Goal: Task Accomplishment & Management: Use online tool/utility

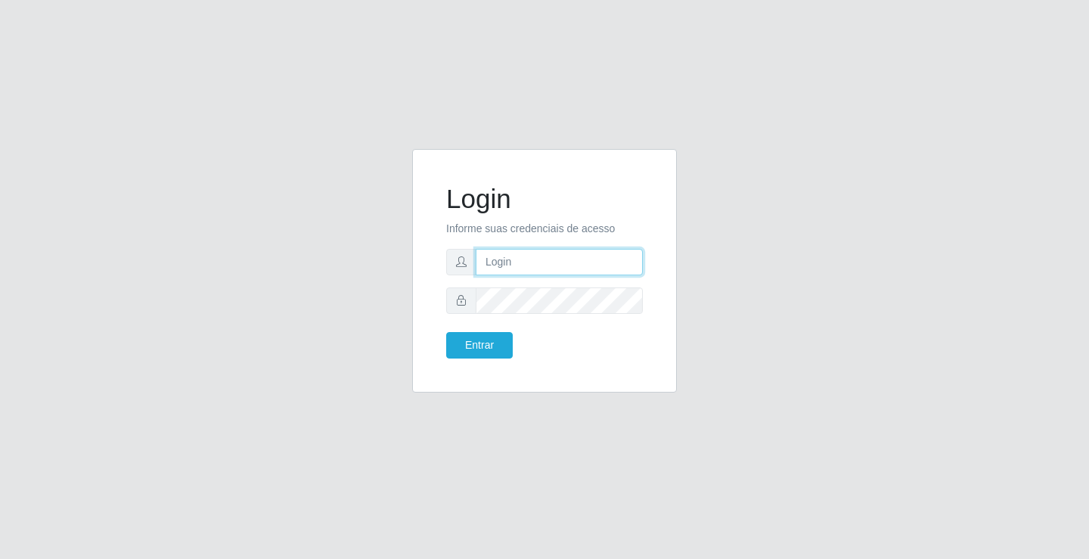
click at [525, 252] on input "text" at bounding box center [559, 262] width 167 height 26
type input "zivaneide@ideal"
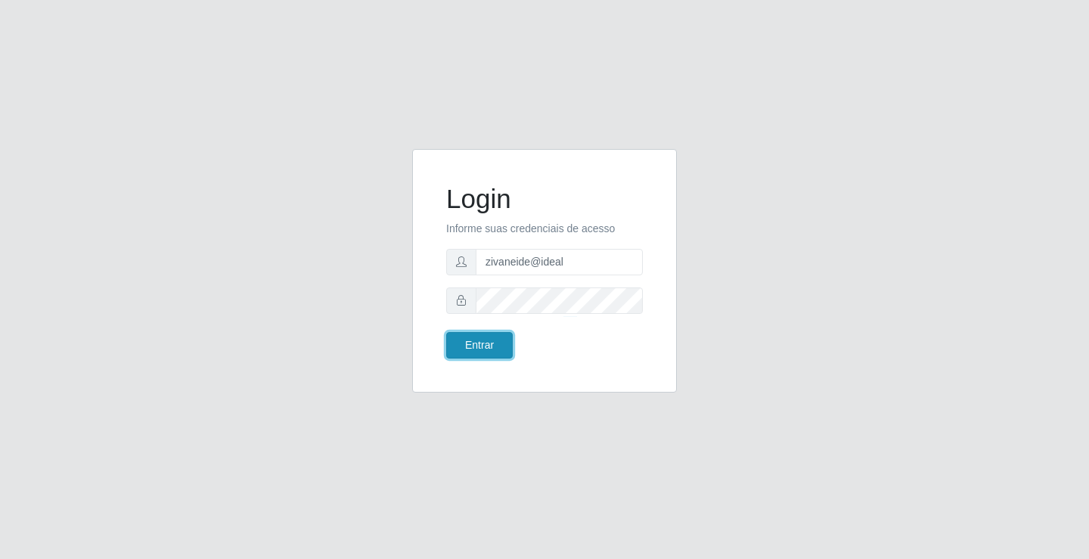
click at [494, 338] on button "Entrar" at bounding box center [479, 345] width 67 height 26
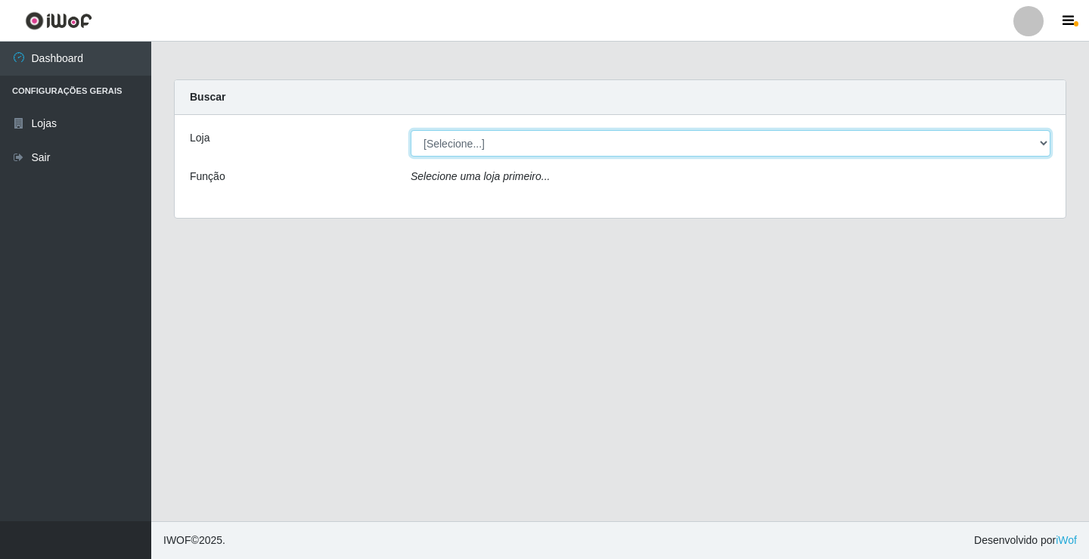
click at [1046, 143] on select "[Selecione...] Ideal - Conceição" at bounding box center [731, 143] width 640 height 26
select select "231"
click at [411, 130] on select "[Selecione...] Ideal - Conceição" at bounding box center [731, 143] width 640 height 26
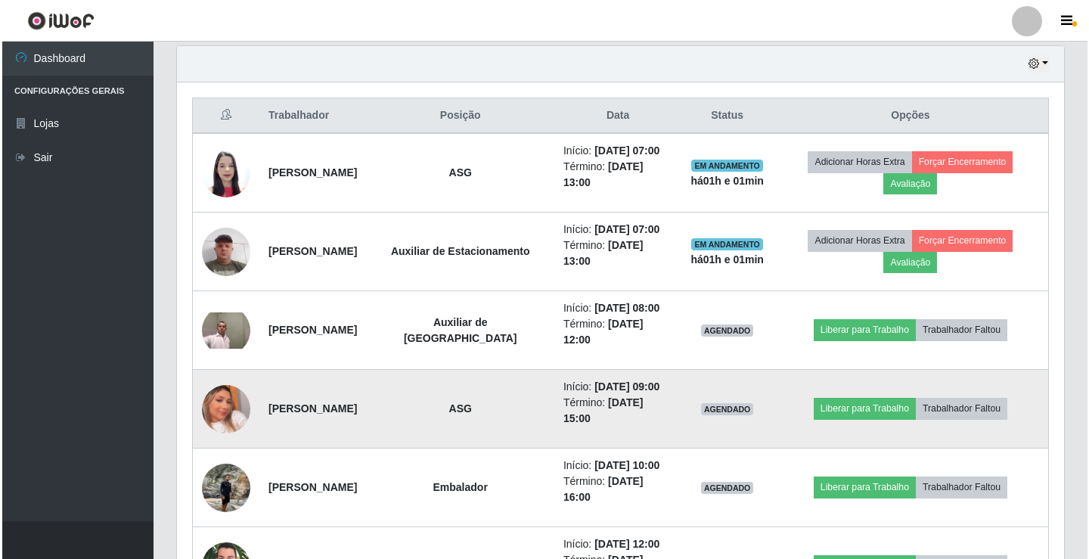
scroll to position [681, 0]
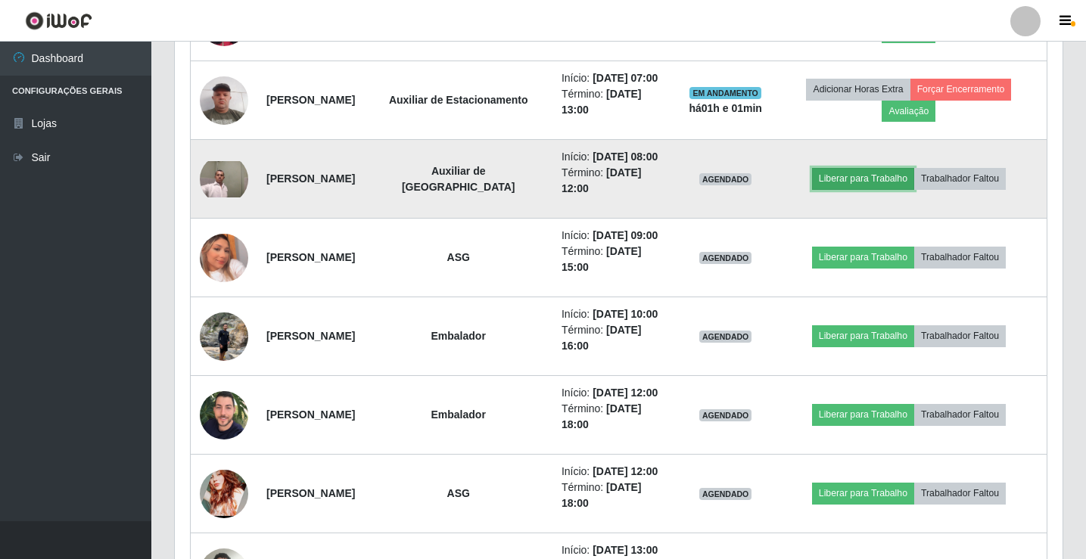
click at [844, 177] on button "Liberar para Trabalho" at bounding box center [863, 178] width 102 height 21
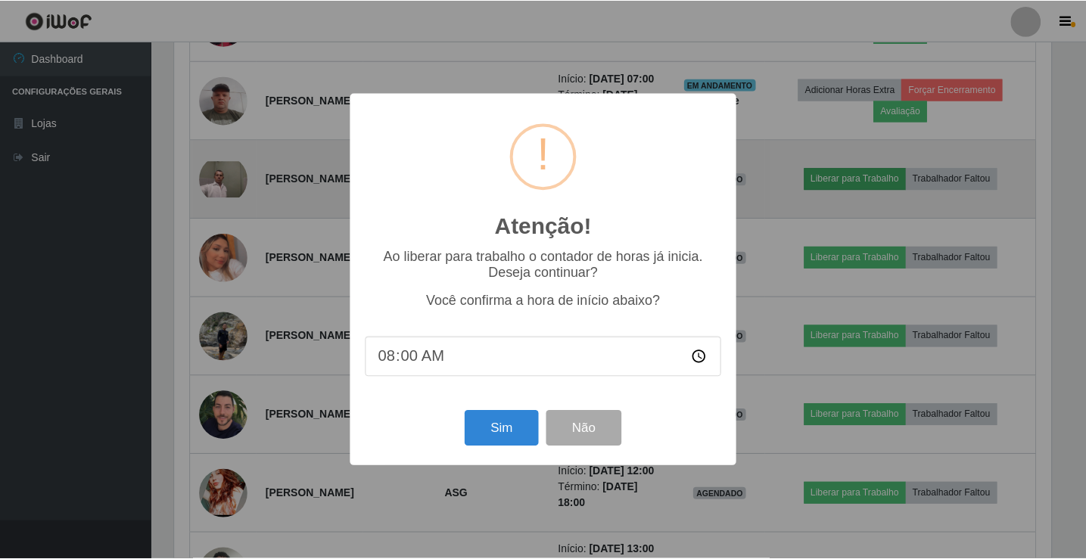
scroll to position [314, 880]
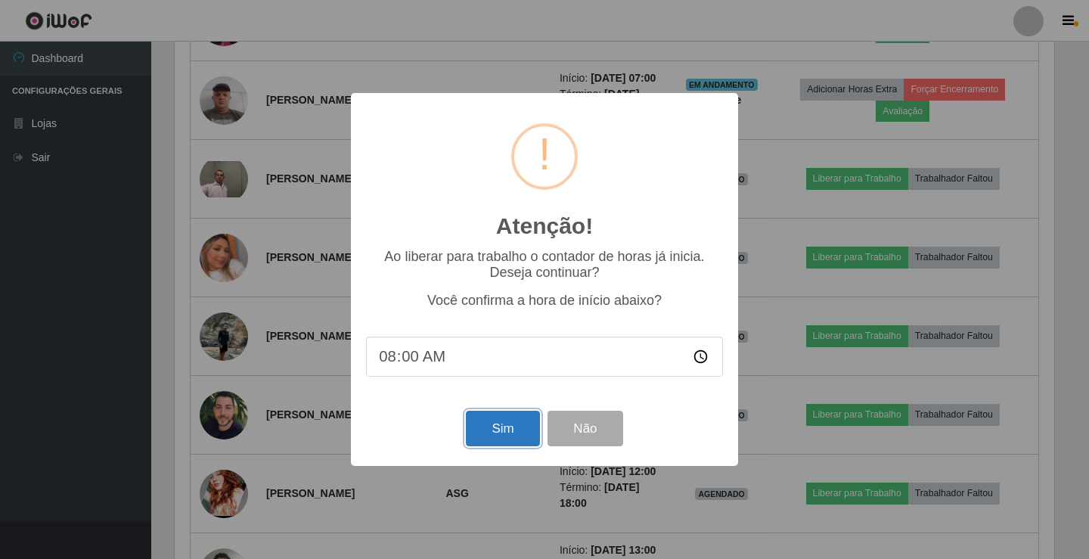
click at [499, 446] on button "Sim" at bounding box center [502, 429] width 73 height 36
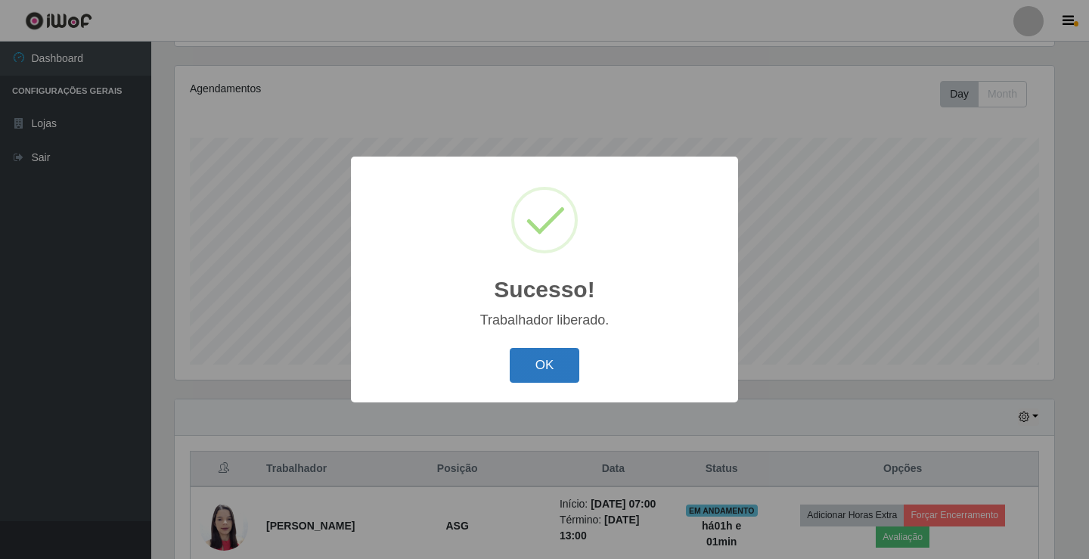
click at [555, 375] on button "OK" at bounding box center [545, 366] width 70 height 36
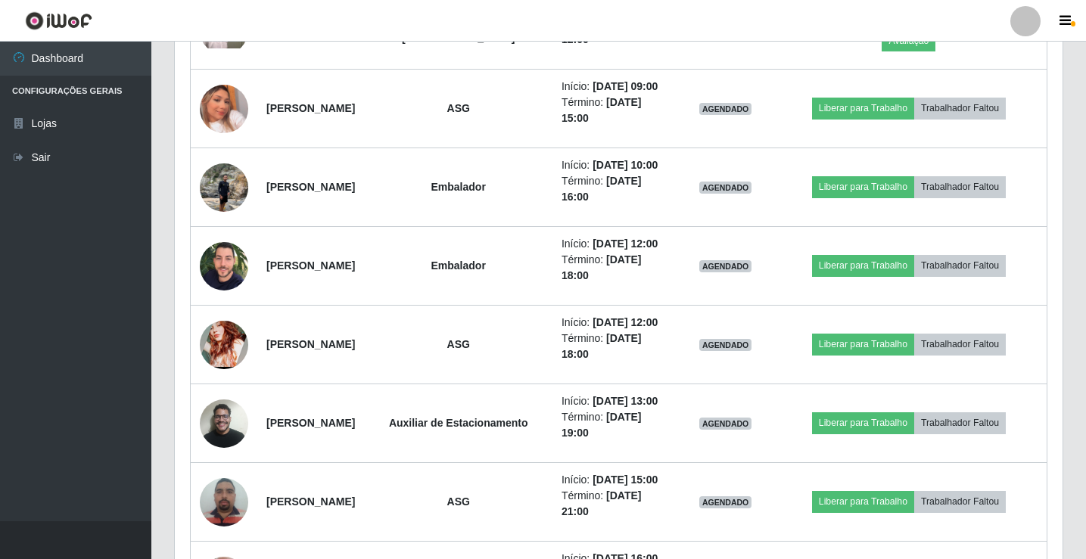
scroll to position [857, 0]
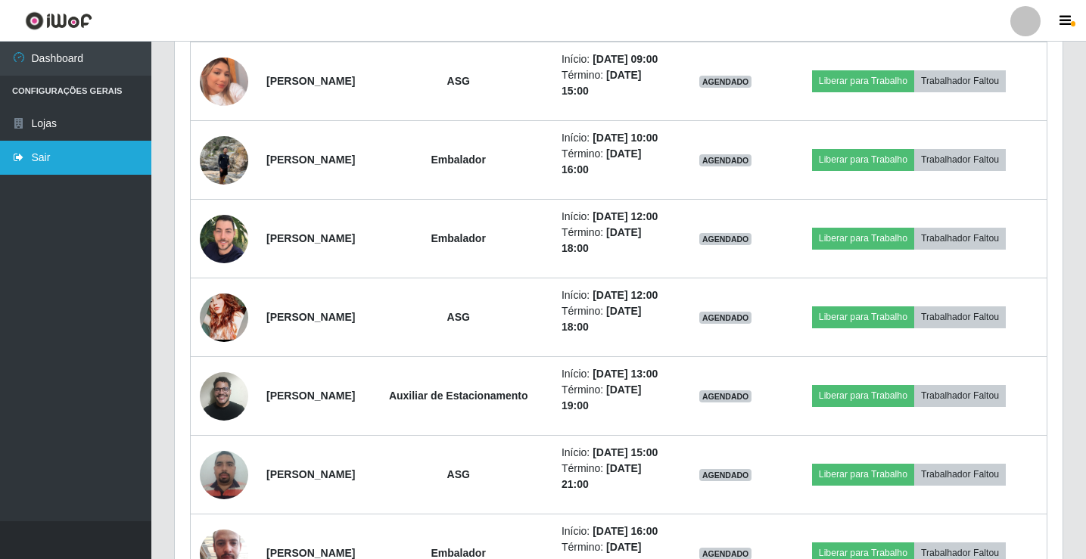
click at [67, 169] on link "Sair" at bounding box center [75, 158] width 151 height 34
